Goal: Information Seeking & Learning: Check status

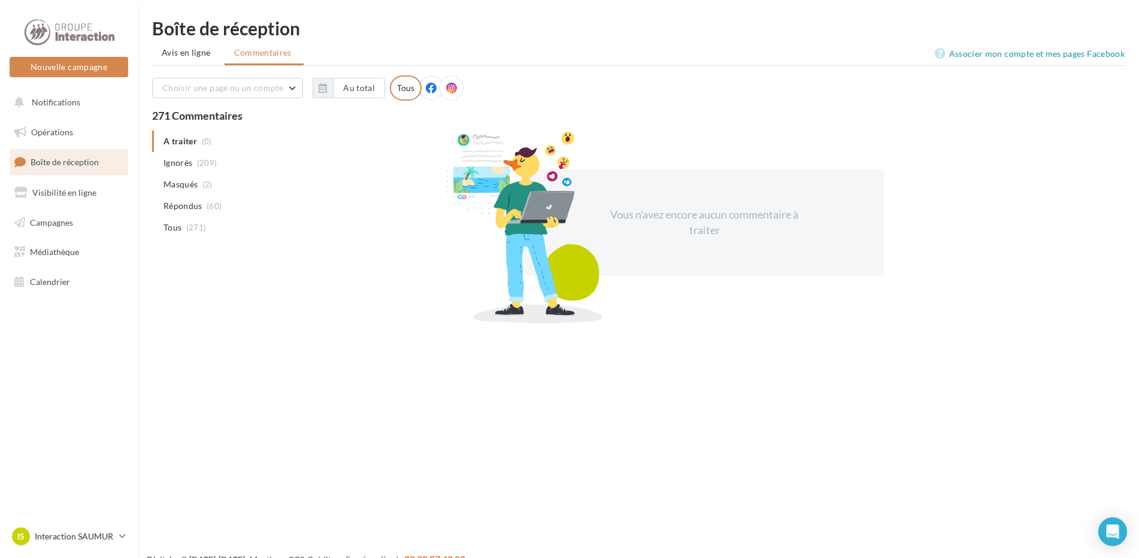
click at [200, 57] on span "Avis en ligne" at bounding box center [186, 53] width 49 height 12
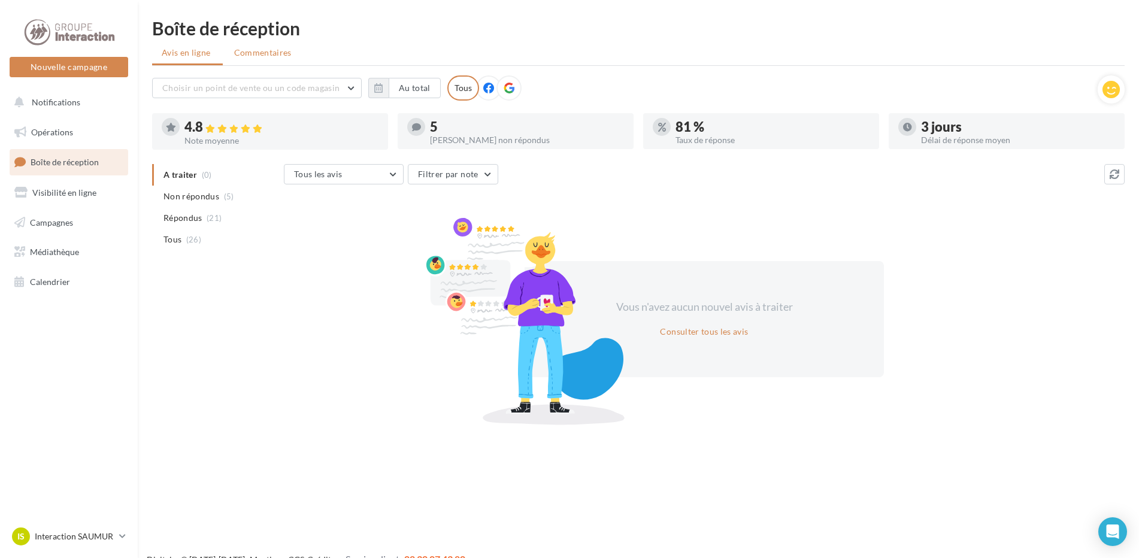
click at [257, 52] on span "Commentaires" at bounding box center [263, 53] width 58 height 12
